Goal: Information Seeking & Learning: Learn about a topic

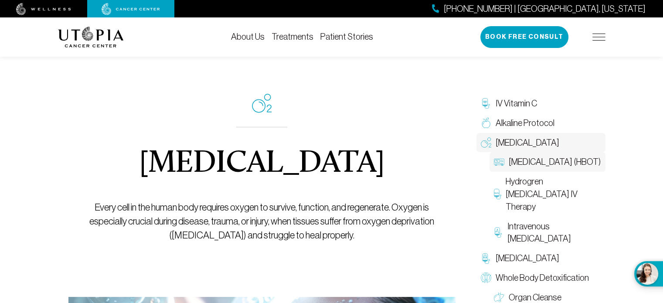
click at [553, 165] on span "[MEDICAL_DATA] (HBOT)" at bounding box center [555, 162] width 92 height 13
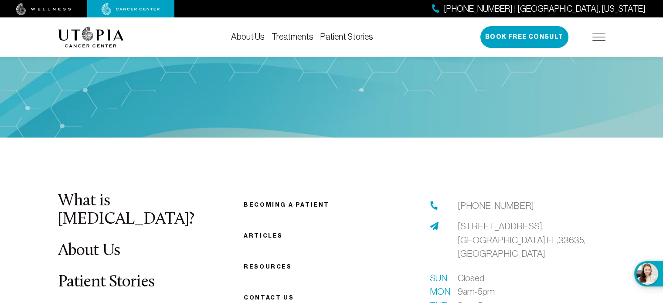
scroll to position [1804, 0]
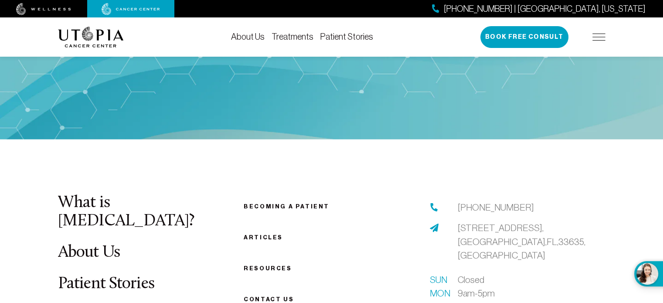
click at [276, 203] on link "Becoming a patient" at bounding box center [287, 206] width 86 height 7
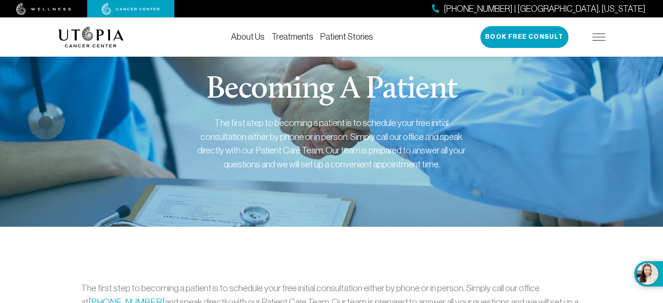
click at [61, 8] on img at bounding box center [43, 9] width 55 height 12
